Goal: Use online tool/utility: Utilize a website feature to perform a specific function

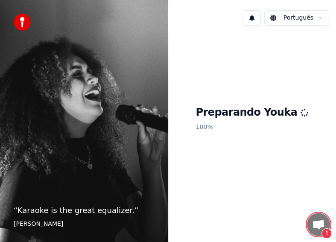
scroll to position [949, 0]
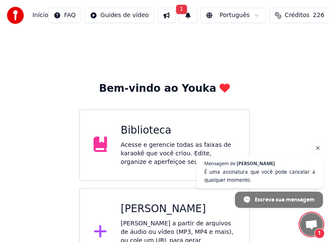
click at [161, 212] on div "[PERSON_NAME]" at bounding box center [178, 210] width 115 height 14
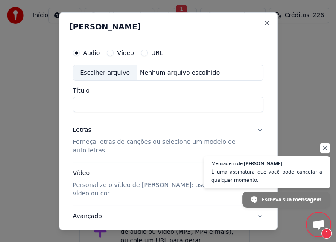
click at [103, 69] on div "Escolher arquivo" at bounding box center [106, 72] width 64 height 15
type input "**********"
click at [103, 146] on p "Forneça letras de canções ou selecione um modelo de auto letras" at bounding box center [161, 146] width 177 height 17
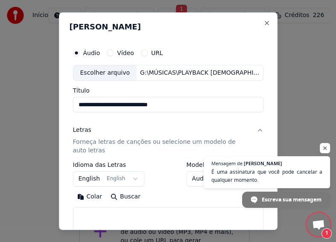
click at [97, 143] on p "Forneça letras de canções ou selecione um modelo de auto letras" at bounding box center [161, 146] width 177 height 17
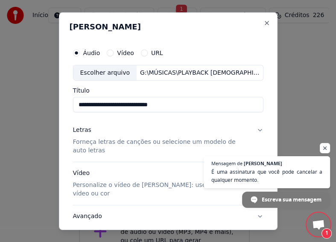
click at [97, 143] on p "Forneça letras de canções ou selecione um modelo de auto letras" at bounding box center [161, 146] width 177 height 17
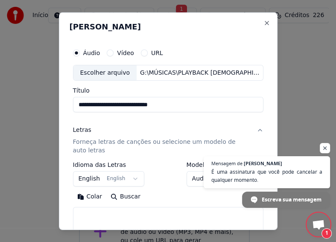
scroll to position [43, 0]
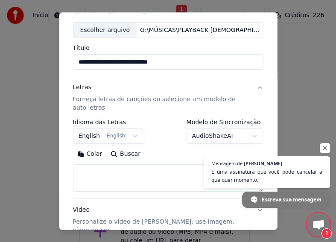
click at [107, 175] on textarea at bounding box center [168, 178] width 191 height 27
paste textarea "**********"
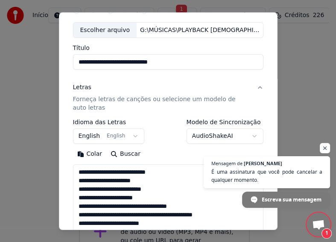
scroll to position [360, 0]
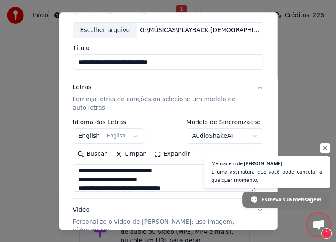
type textarea "**********"
click at [131, 138] on button "English English" at bounding box center [109, 136] width 72 height 15
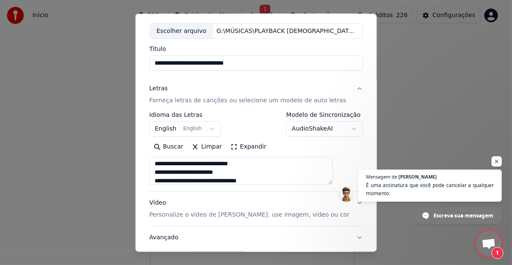
scroll to position [1312, 0]
click at [207, 126] on body "Início FAQ Guides de vídeo 1 Português Créditos 226 Configurações Bem-vindo ao …" at bounding box center [252, 134] width 505 height 268
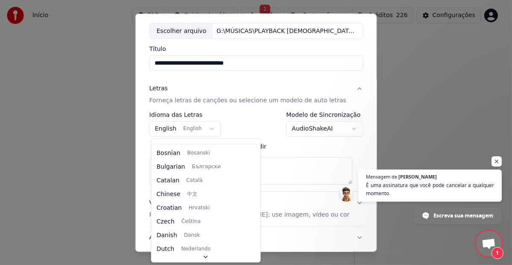
scroll to position [0, 0]
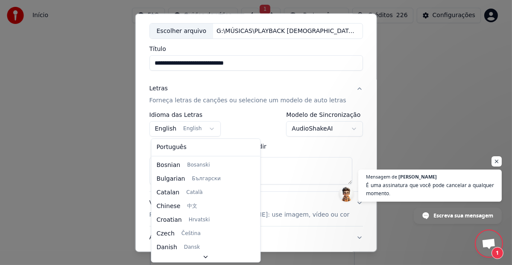
select select "**"
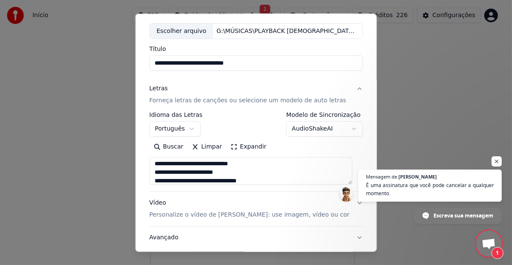
scroll to position [100, 0]
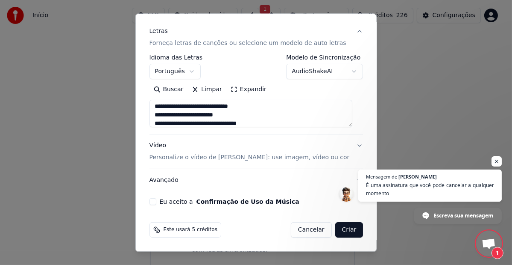
click at [174, 157] on p "Personalize o vídeo de [PERSON_NAME]: use imagem, vídeo ou cor" at bounding box center [249, 157] width 200 height 9
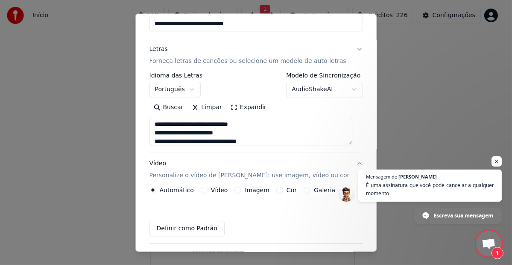
scroll to position [77, 0]
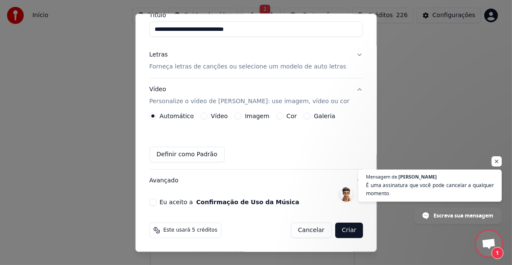
click at [204, 117] on button "Vídeo" at bounding box center [203, 116] width 7 height 7
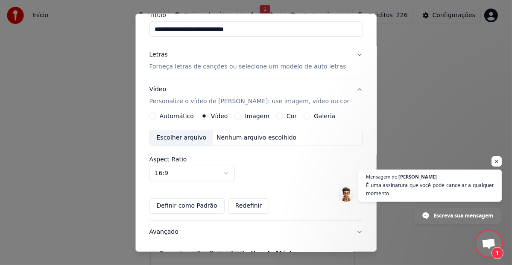
click at [177, 139] on div "Escolher arquivo" at bounding box center [182, 137] width 64 height 15
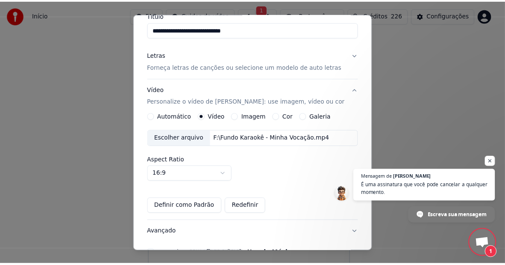
scroll to position [128, 0]
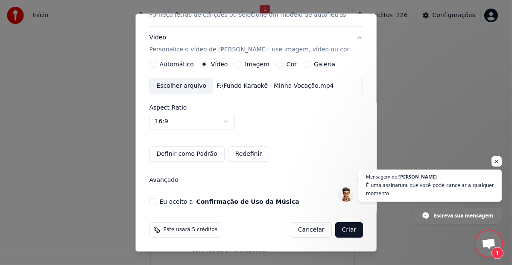
click at [154, 202] on button "Eu aceito a Confirmação de Uso da Música" at bounding box center [152, 201] width 7 height 7
click at [342, 228] on button "Criar" at bounding box center [349, 229] width 28 height 15
